Goal: Information Seeking & Learning: Compare options

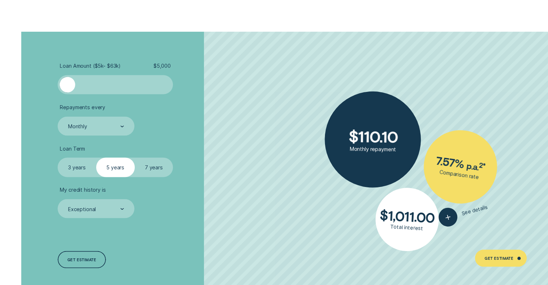
scroll to position [1314, 0]
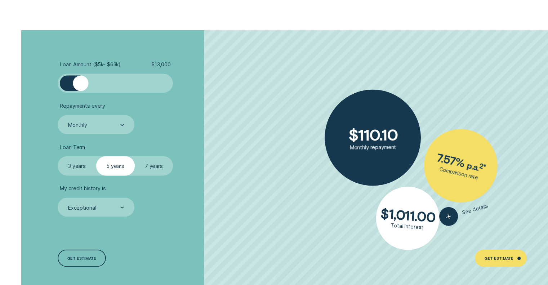
click at [81, 82] on div at bounding box center [115, 82] width 96 height 15
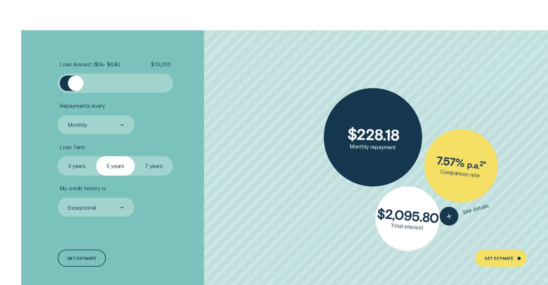
drag, startPoint x: 81, startPoint y: 82, endPoint x: 76, endPoint y: 81, distance: 5.5
click at [76, 81] on div at bounding box center [75, 82] width 15 height 15
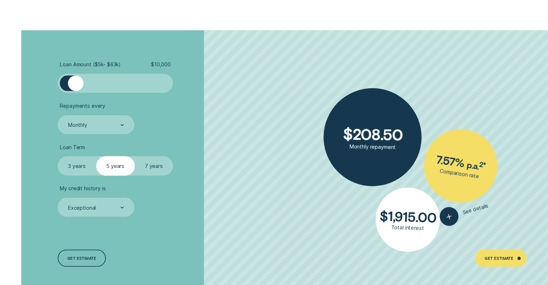
click at [81, 172] on label "3 years" at bounding box center [77, 165] width 39 height 19
click at [58, 156] on input "3 years" at bounding box center [58, 156] width 0 height 0
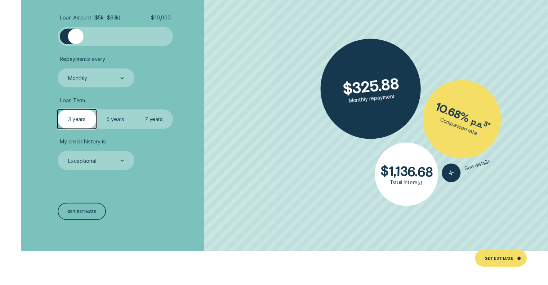
scroll to position [1362, 0]
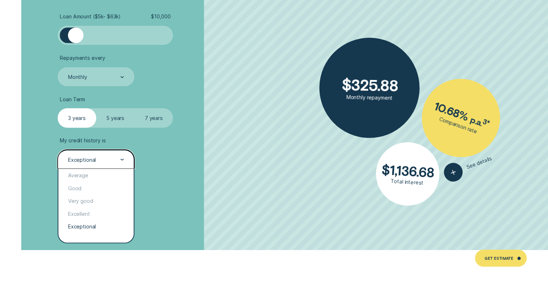
click at [82, 160] on div "Exceptional" at bounding box center [82, 159] width 28 height 6
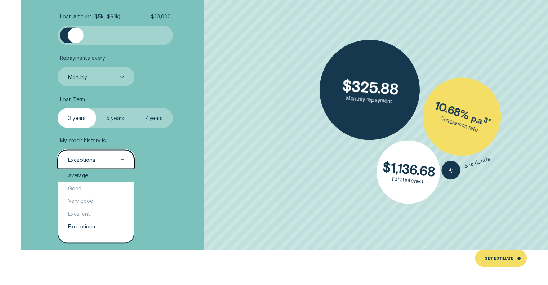
click at [83, 175] on div "Average" at bounding box center [95, 175] width 75 height 13
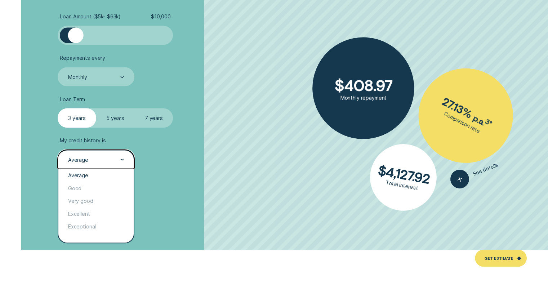
click at [80, 160] on div "Average" at bounding box center [78, 159] width 20 height 6
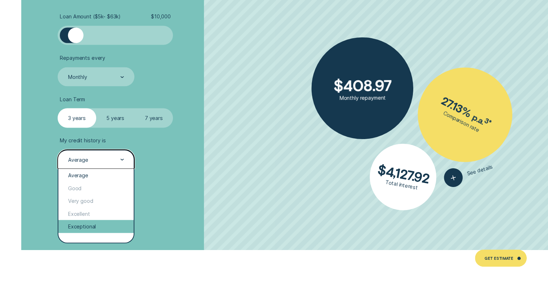
click at [88, 222] on div "Exceptional" at bounding box center [95, 226] width 75 height 13
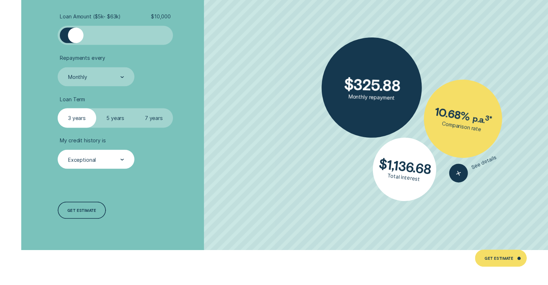
click at [115, 115] on label "5 years" at bounding box center [115, 117] width 39 height 19
click at [96, 108] on input "5 years" at bounding box center [96, 108] width 0 height 0
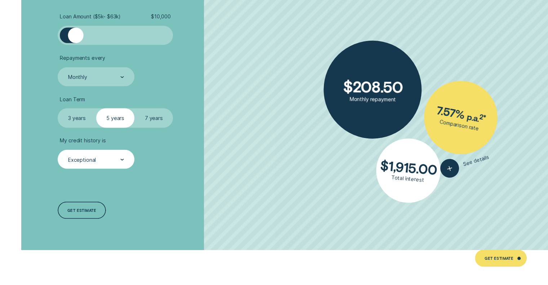
click at [147, 114] on label "7 years" at bounding box center [154, 117] width 39 height 19
click at [135, 108] on input "7 years" at bounding box center [135, 108] width 0 height 0
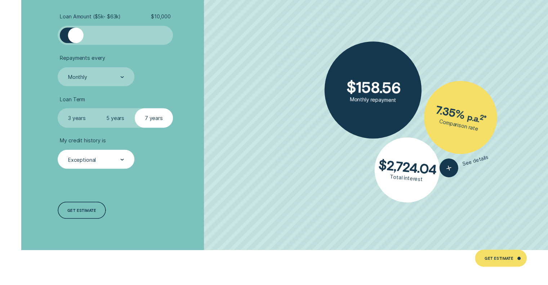
click at [112, 119] on label "5 years" at bounding box center [115, 117] width 39 height 19
click at [96, 108] on input "5 years" at bounding box center [96, 108] width 0 height 0
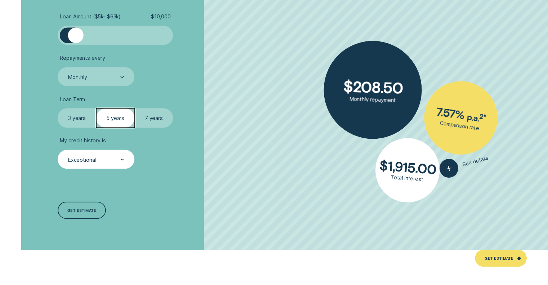
click at [144, 113] on label "7 years" at bounding box center [154, 117] width 39 height 19
click at [135, 108] on input "7 years" at bounding box center [135, 108] width 0 height 0
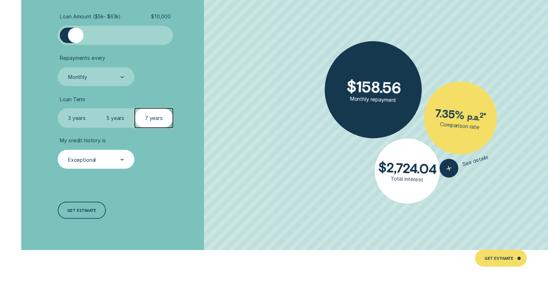
click at [75, 120] on label "3 years" at bounding box center [77, 117] width 39 height 19
click at [58, 108] on input "3 years" at bounding box center [58, 108] width 0 height 0
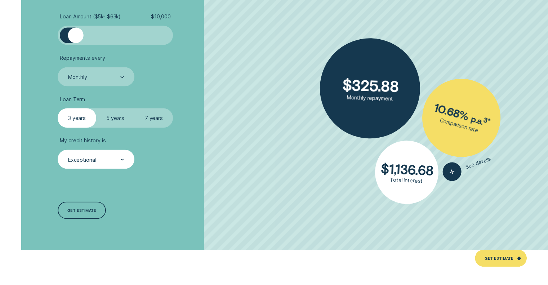
click at [141, 118] on label "7 years" at bounding box center [154, 117] width 39 height 19
click at [135, 108] on input "7 years" at bounding box center [135, 108] width 0 height 0
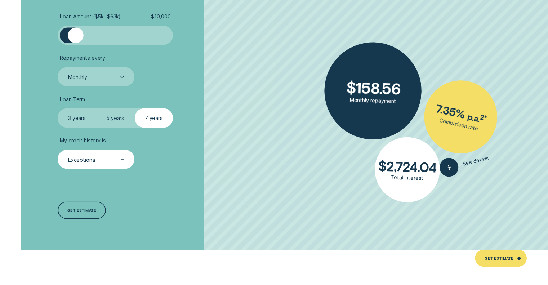
click at [111, 120] on label "5 years" at bounding box center [115, 117] width 39 height 19
click at [96, 108] on input "5 years" at bounding box center [96, 108] width 0 height 0
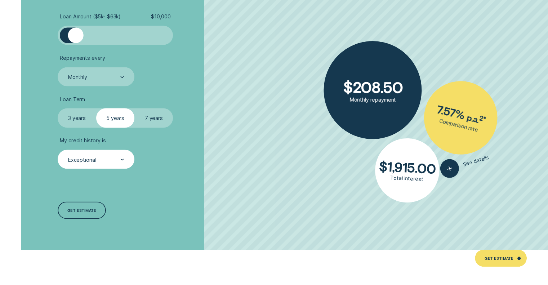
click at [78, 121] on label "3 years" at bounding box center [77, 117] width 39 height 19
click at [58, 108] on input "3 years" at bounding box center [58, 108] width 0 height 0
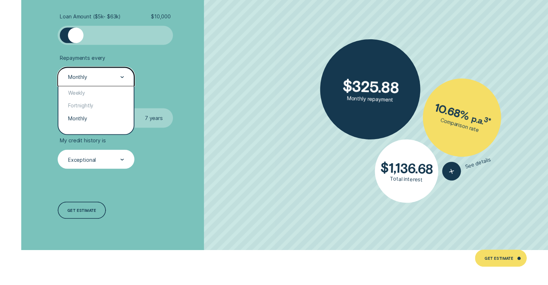
click at [99, 67] on div "Monthly" at bounding box center [96, 76] width 76 height 19
click at [92, 88] on div "Weekly" at bounding box center [95, 92] width 75 height 13
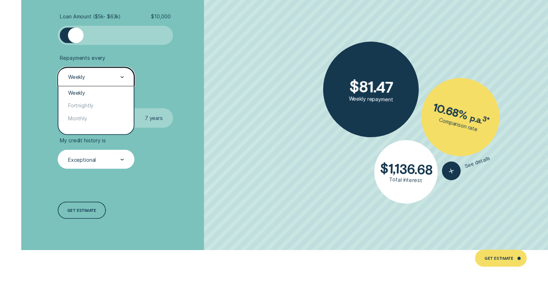
click at [95, 78] on div "Weekly" at bounding box center [95, 76] width 57 height 7
click at [76, 107] on div "Fortnightly" at bounding box center [95, 105] width 75 height 13
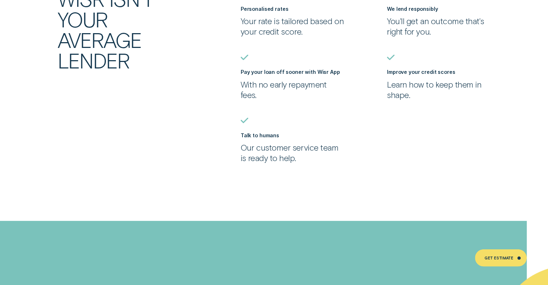
scroll to position [1699, 0]
